Goal: Task Accomplishment & Management: Use online tool/utility

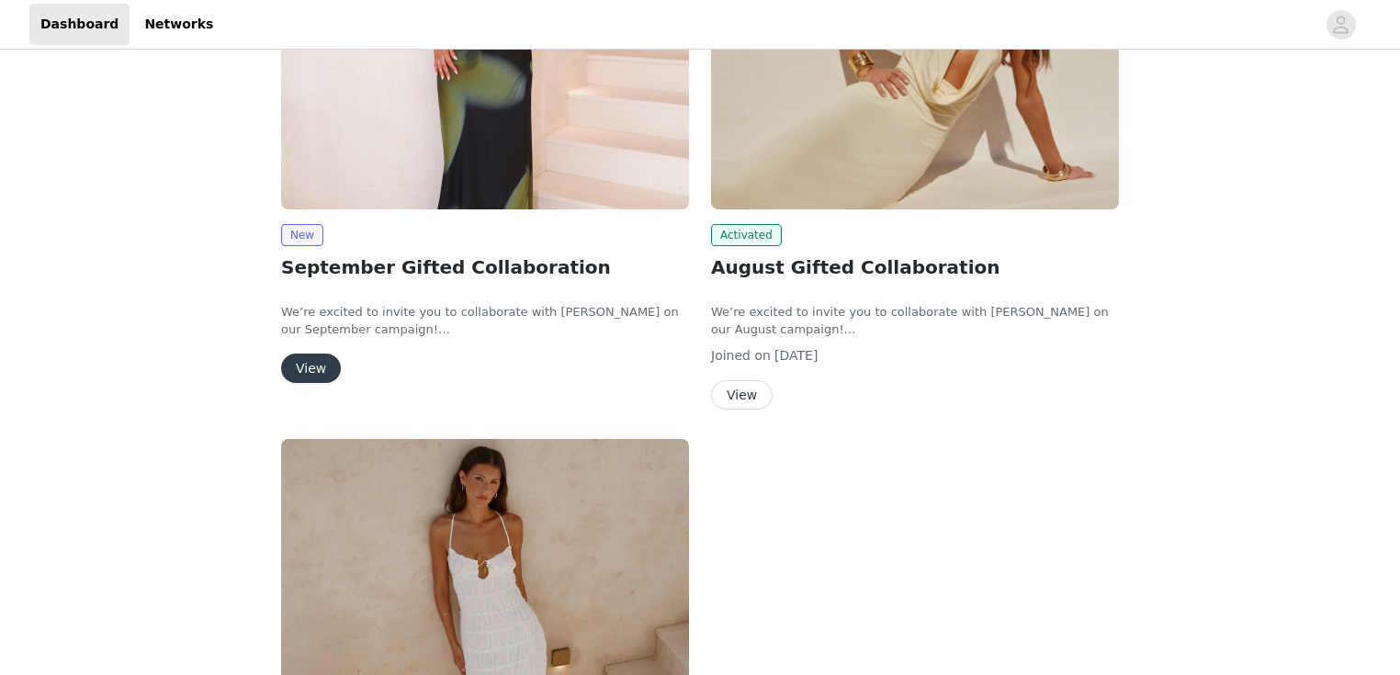
scroll to position [441, 0]
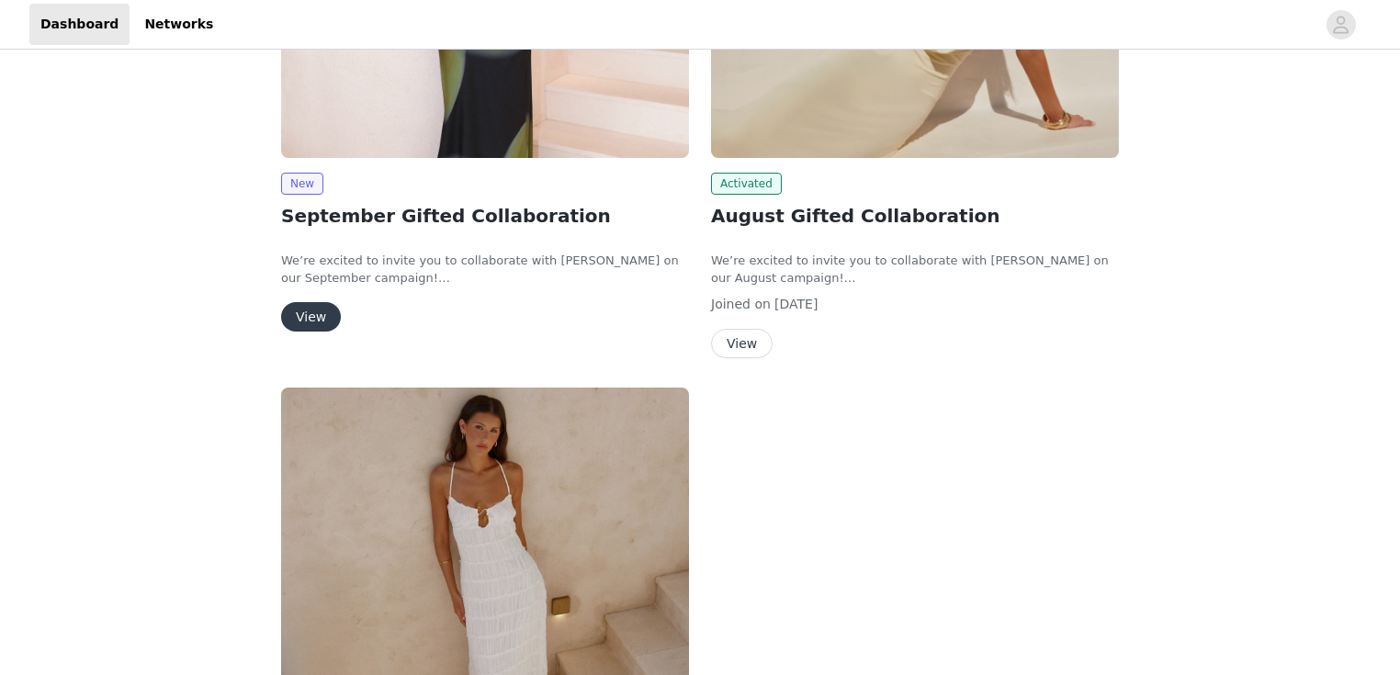
click at [311, 323] on button "View" at bounding box center [311, 316] width 60 height 29
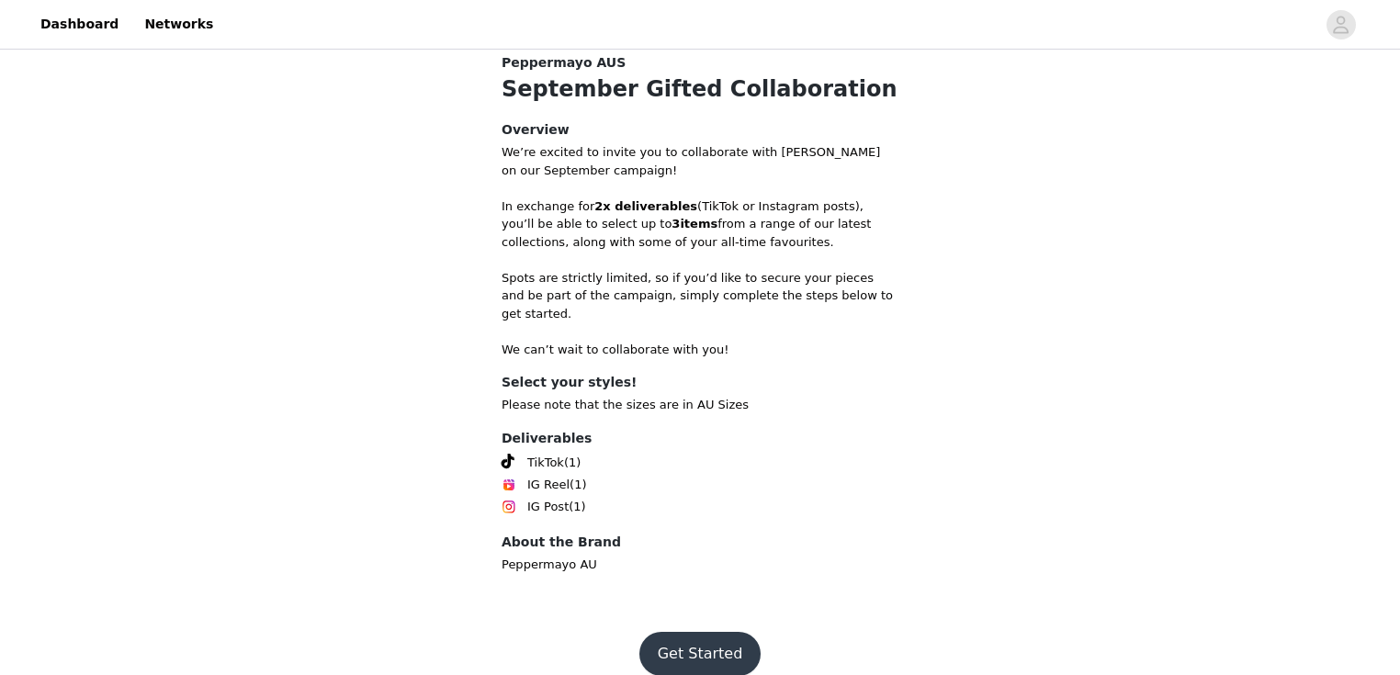
scroll to position [607, 0]
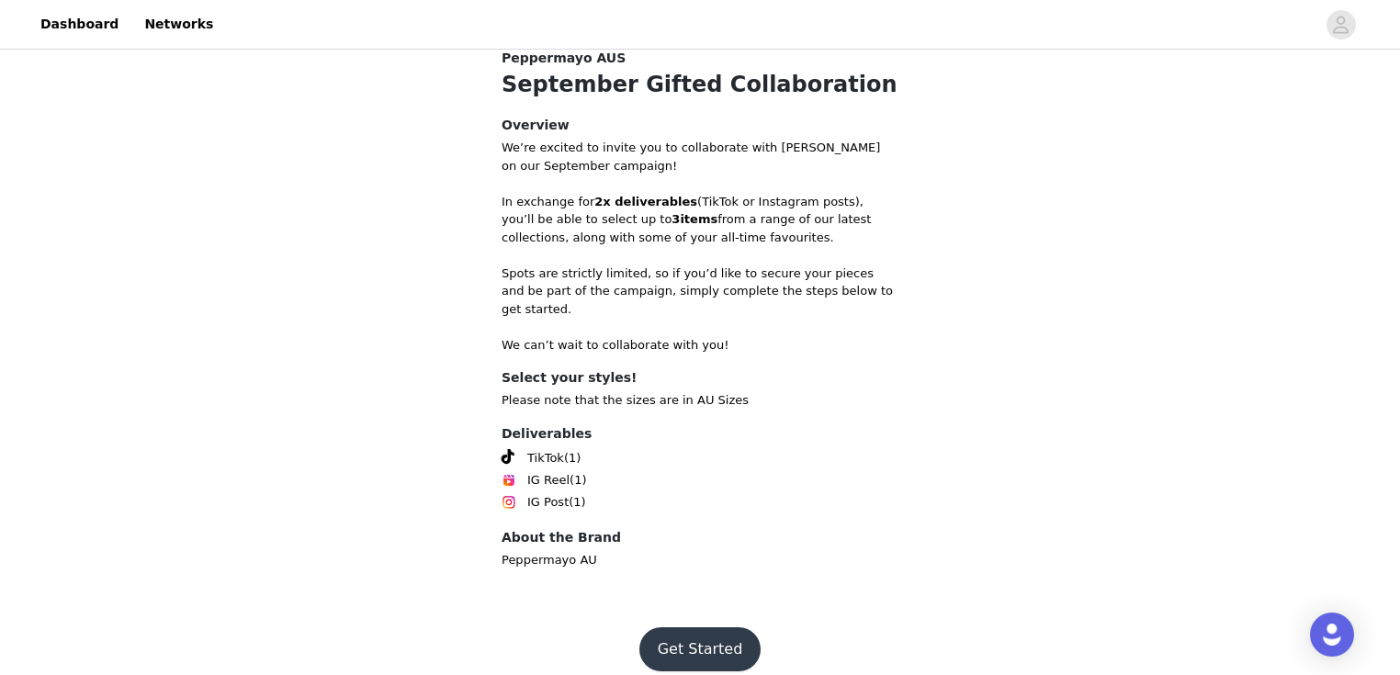
click at [695, 628] on button "Get Started" at bounding box center [701, 650] width 122 height 44
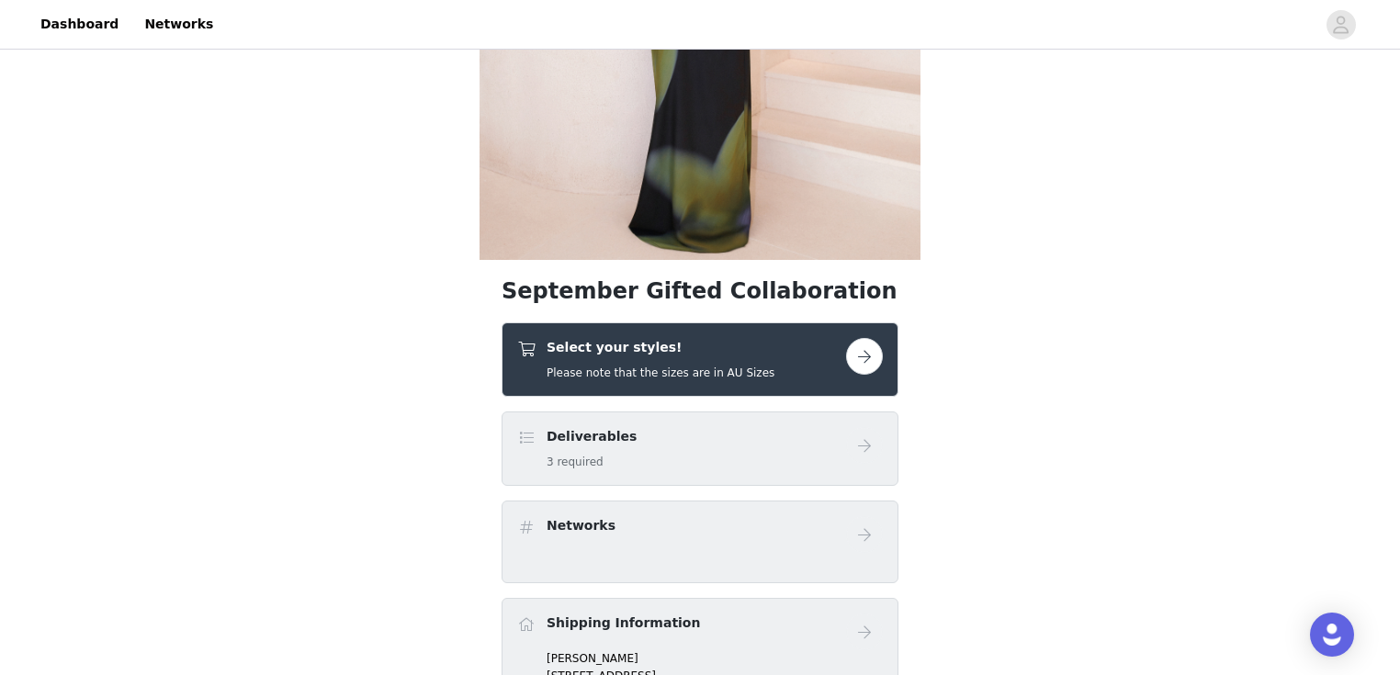
scroll to position [368, 0]
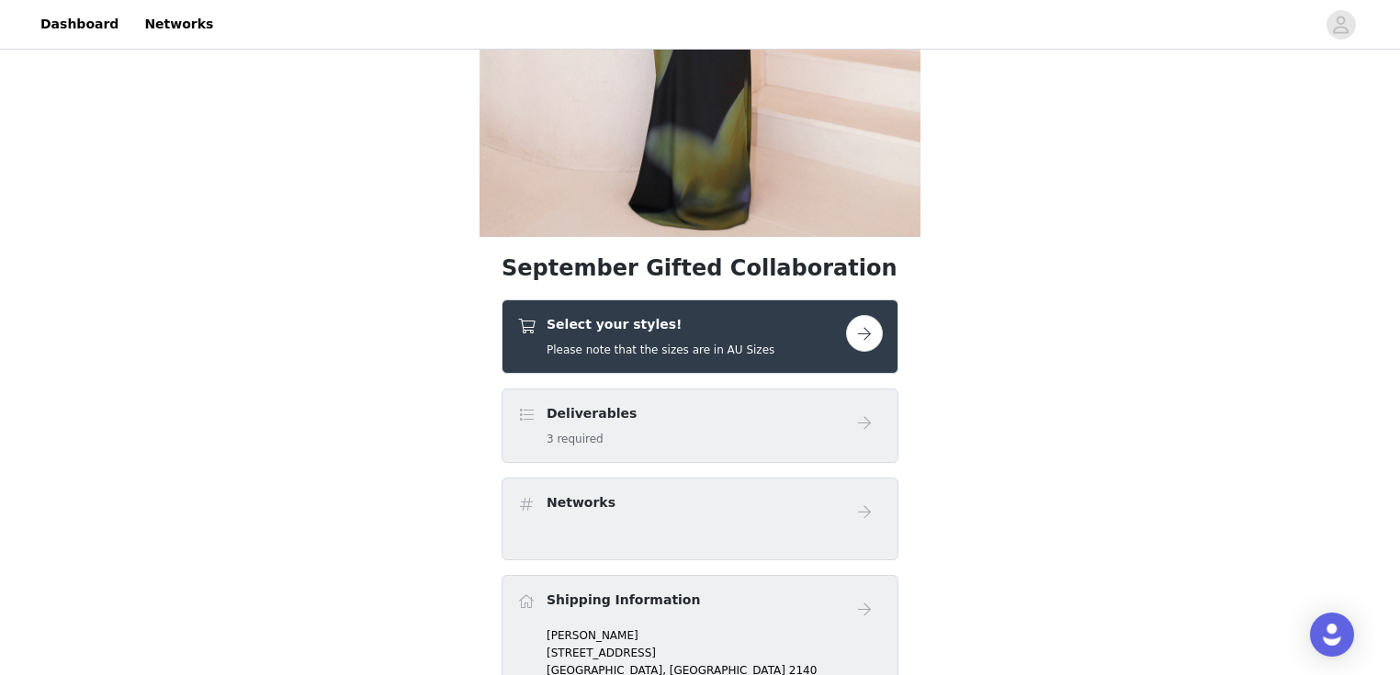
click at [863, 325] on button "button" at bounding box center [864, 333] width 37 height 37
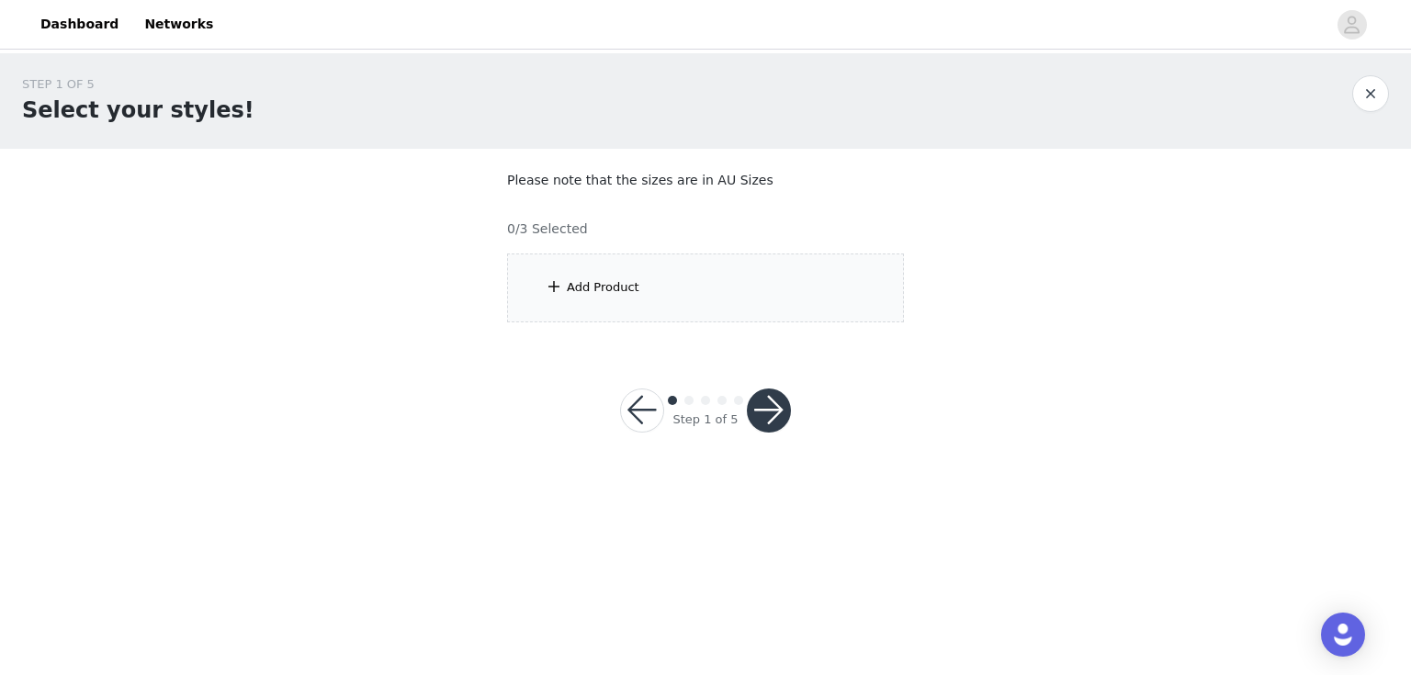
click at [798, 290] on div "Add Product" at bounding box center [705, 288] width 397 height 69
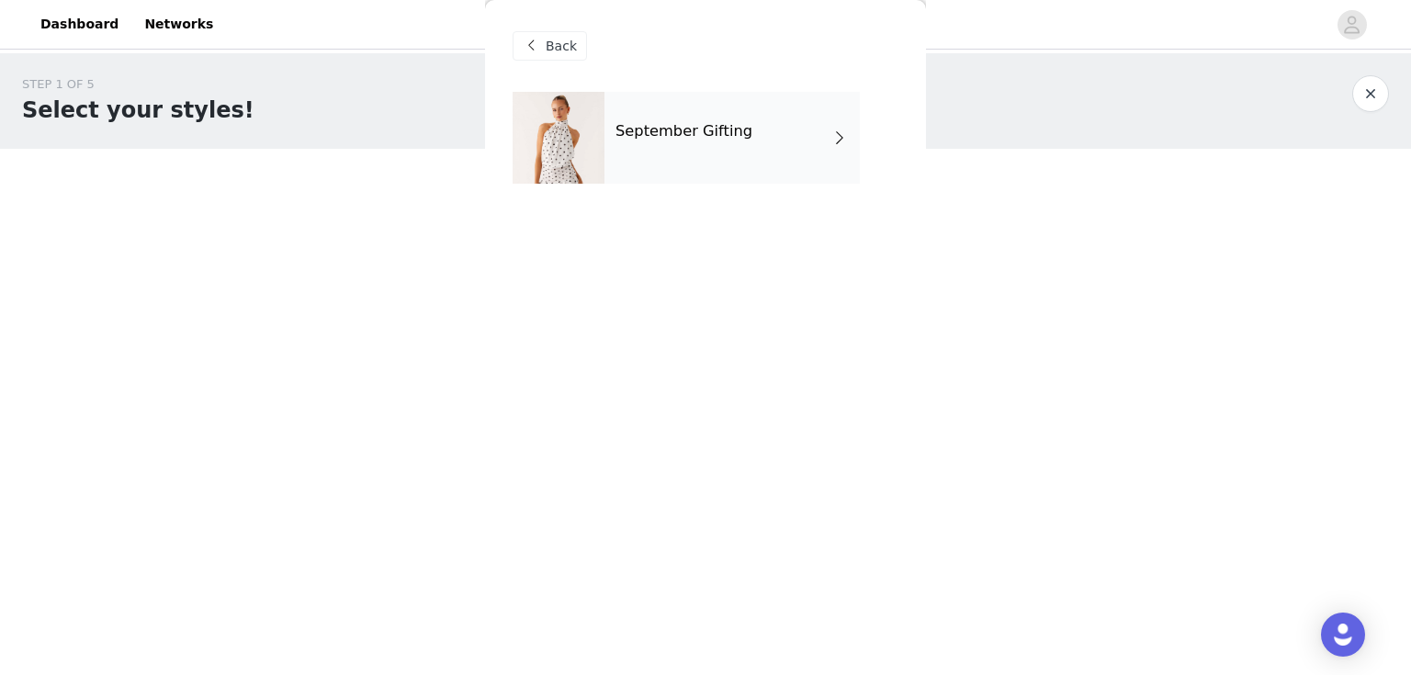
click at [735, 148] on div "September Gifting" at bounding box center [732, 138] width 255 height 92
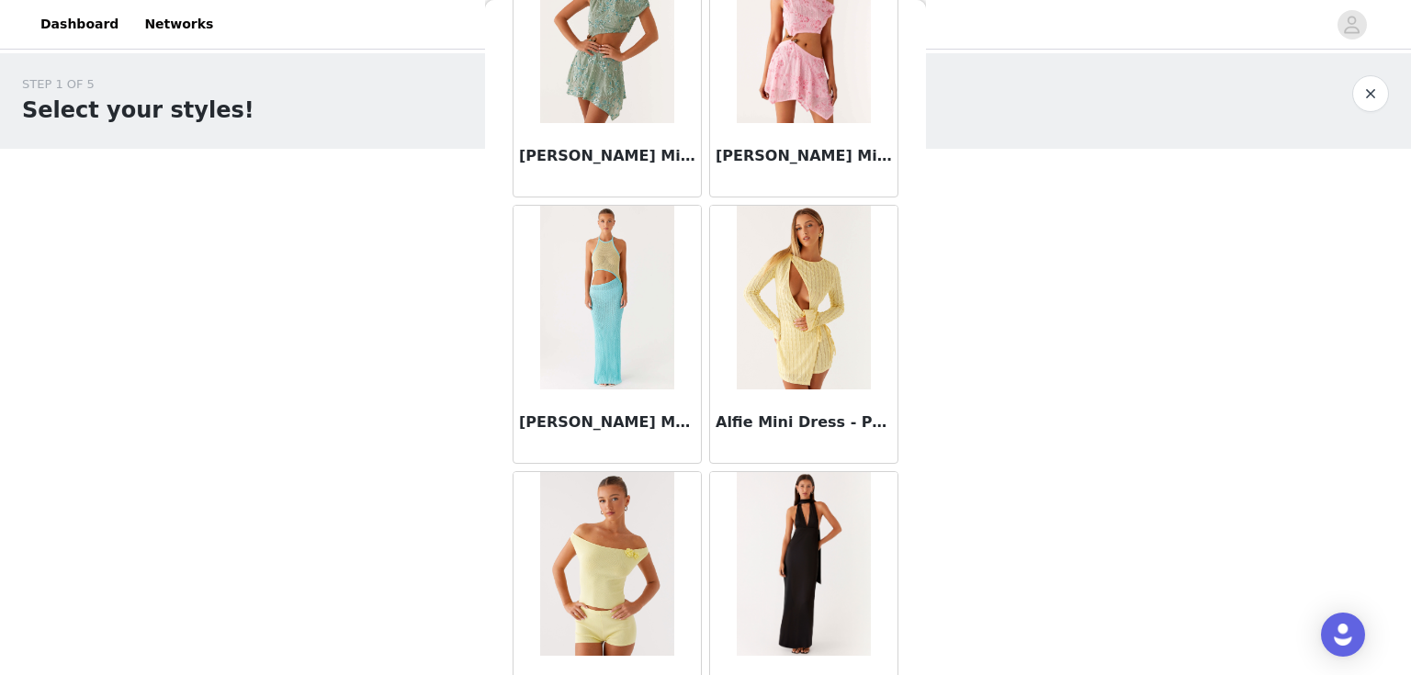
scroll to position [2132, 0]
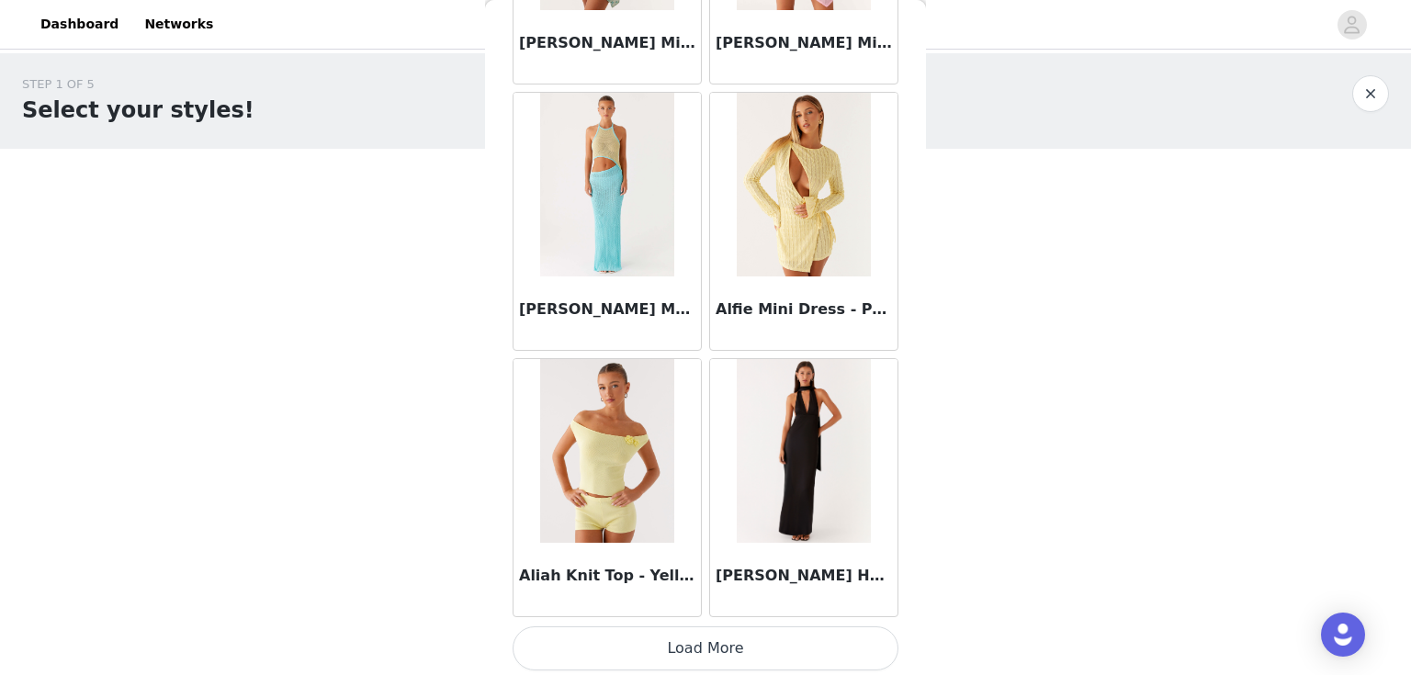
drag, startPoint x: 774, startPoint y: 640, endPoint x: 772, endPoint y: 629, distance: 12.1
click at [773, 640] on button "Load More" at bounding box center [706, 649] width 386 height 44
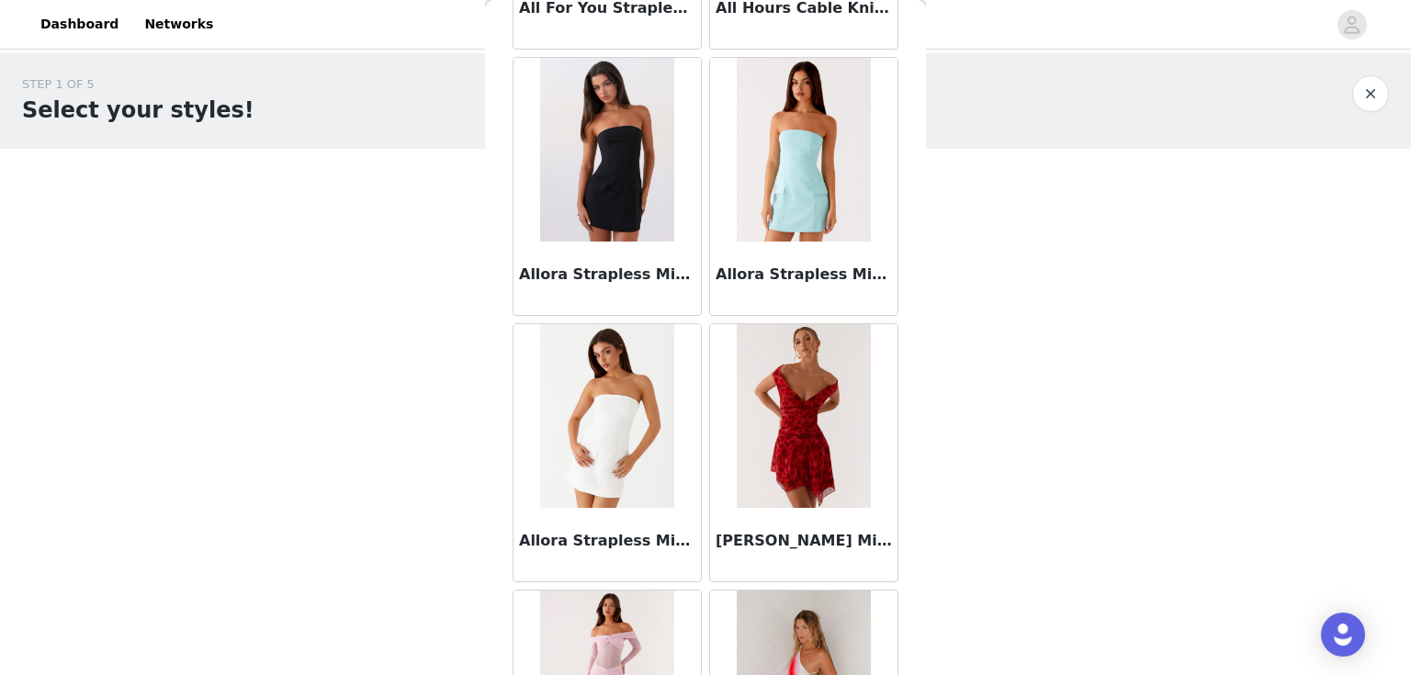
scroll to position [4043, 0]
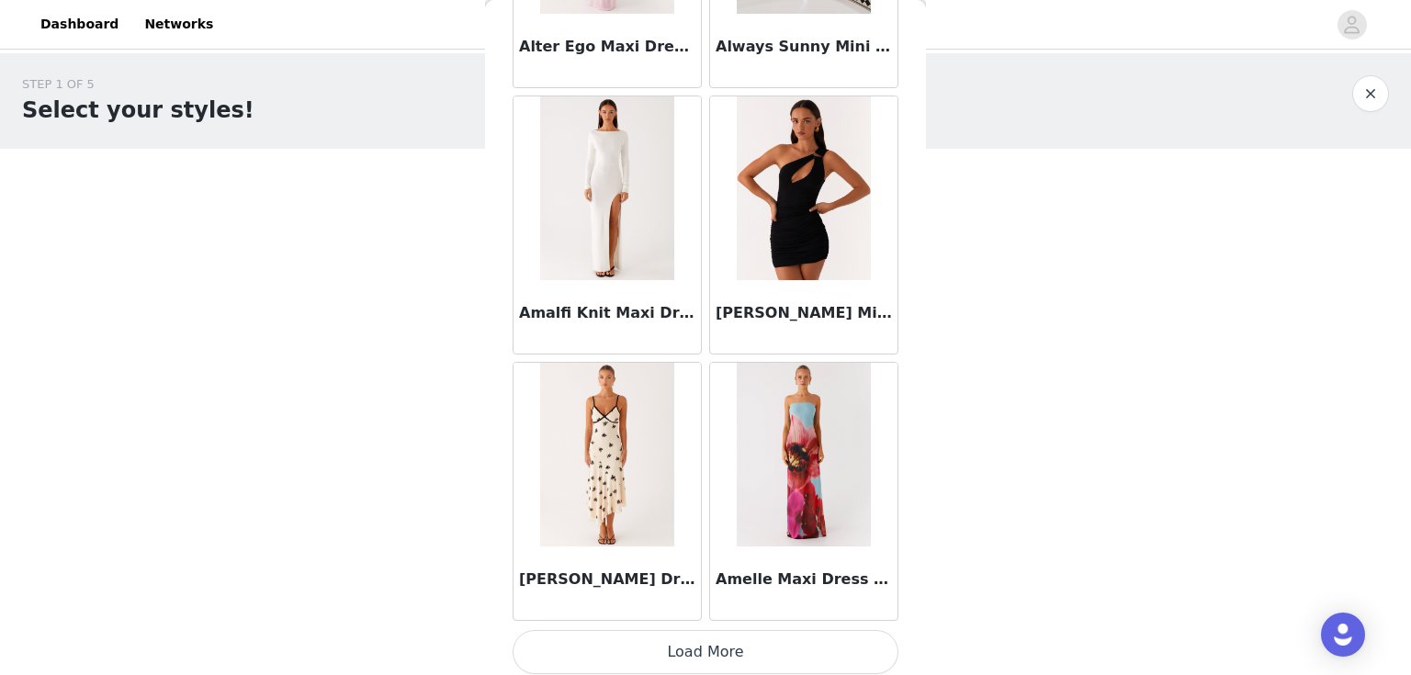
click at [706, 638] on button "Load More" at bounding box center [706, 652] width 386 height 44
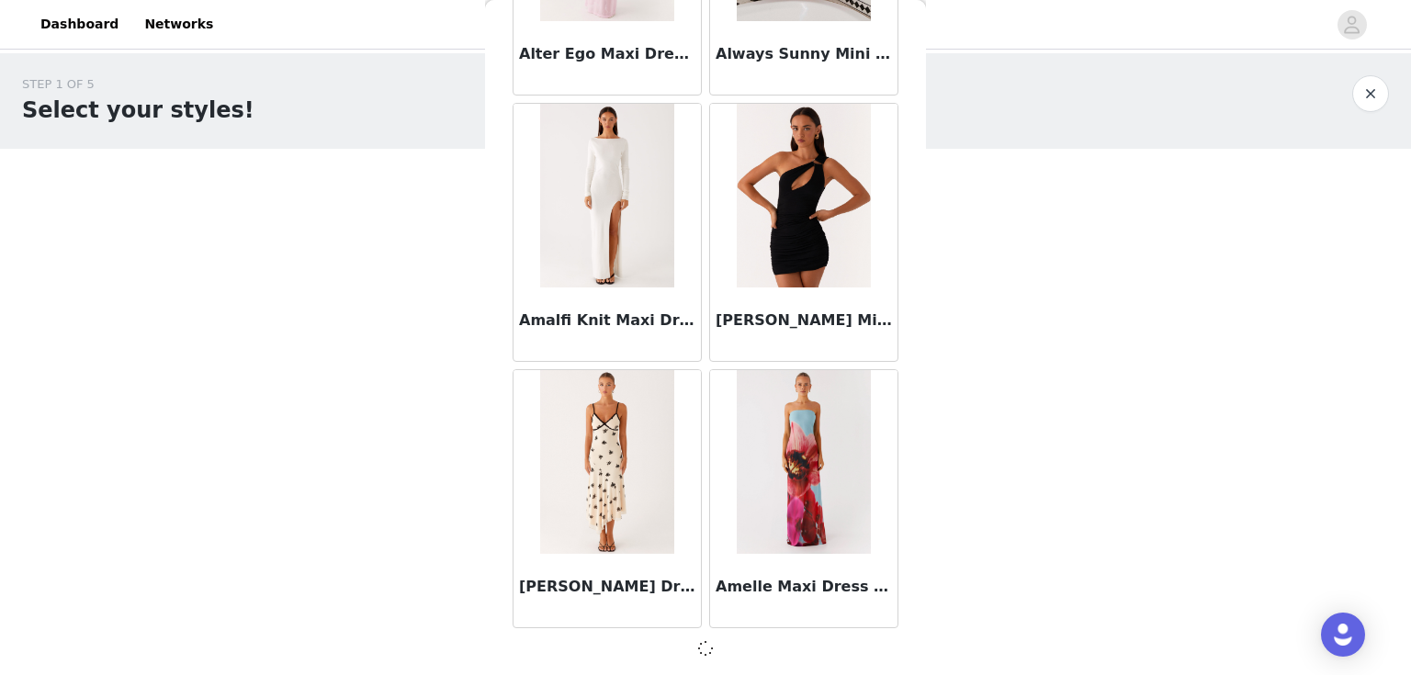
scroll to position [4793, 0]
